Goal: Information Seeking & Learning: Compare options

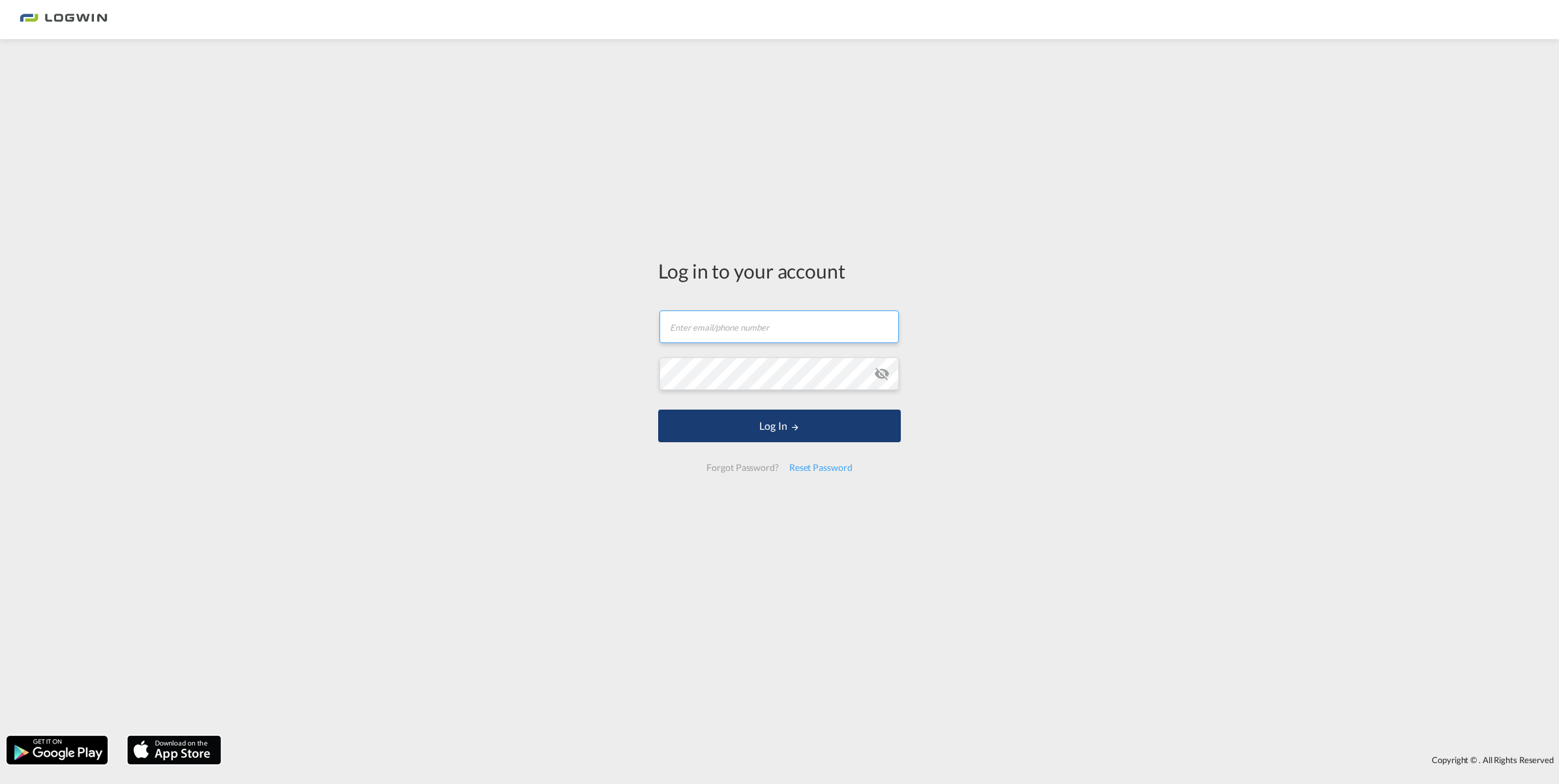
type input "[PERSON_NAME][EMAIL_ADDRESS][PERSON_NAME][DOMAIN_NAME]"
click at [693, 433] on button "Log In" at bounding box center [779, 425] width 243 height 33
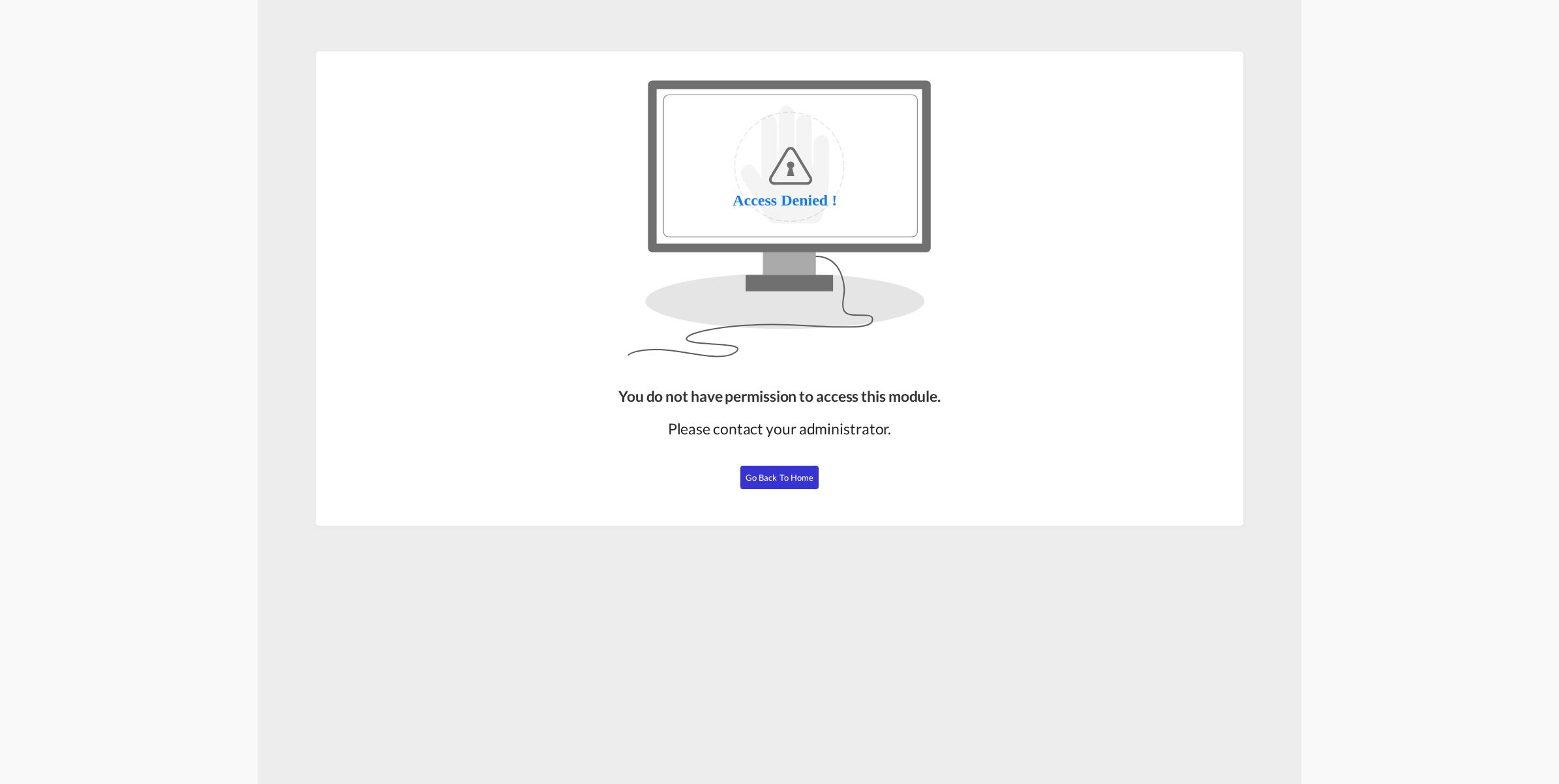
click at [800, 480] on span "Go Back to Home" at bounding box center [780, 478] width 69 height 11
click at [780, 470] on button "Go Back to Home" at bounding box center [780, 477] width 78 height 23
click at [755, 478] on span "Go Back to Home" at bounding box center [780, 478] width 69 height 11
